Goal: Task Accomplishment & Management: Manage account settings

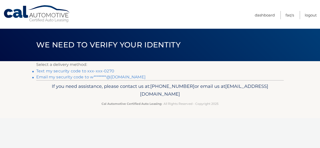
click at [106, 73] on link "Text my security code to xxx-xxx-0270" at bounding box center [75, 71] width 78 height 5
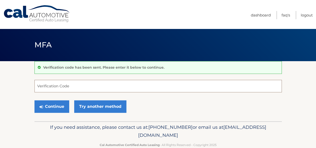
click at [135, 89] on input "Verification Code" at bounding box center [159, 86] width 248 height 13
type input "219089"
click at [35, 101] on button "Continue" at bounding box center [52, 107] width 35 height 13
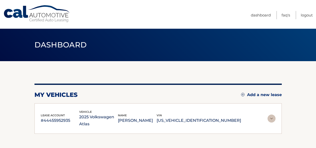
click at [56, 109] on div "lease account #44455952935 vehicle 2025 Volkswagen Atlas name [PERSON_NAME] vin…" at bounding box center [159, 119] width 248 height 31
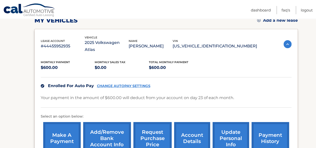
scroll to position [70, 0]
